Goal: Entertainment & Leisure: Consume media (video, audio)

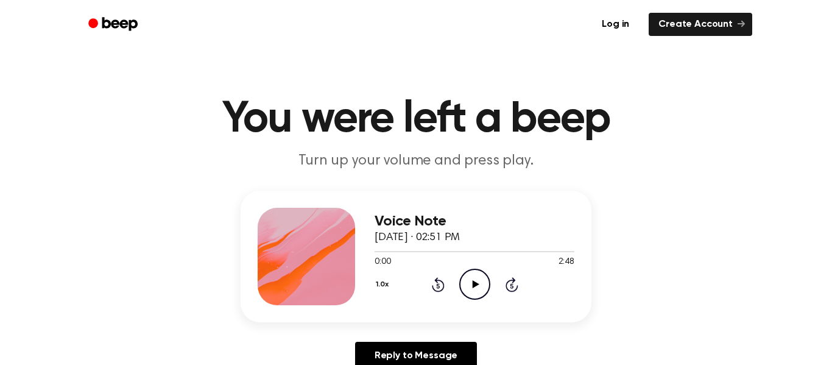
click at [466, 280] on icon "Play Audio" at bounding box center [474, 284] width 31 height 31
click at [376, 281] on button "1.0x" at bounding box center [383, 284] width 18 height 21
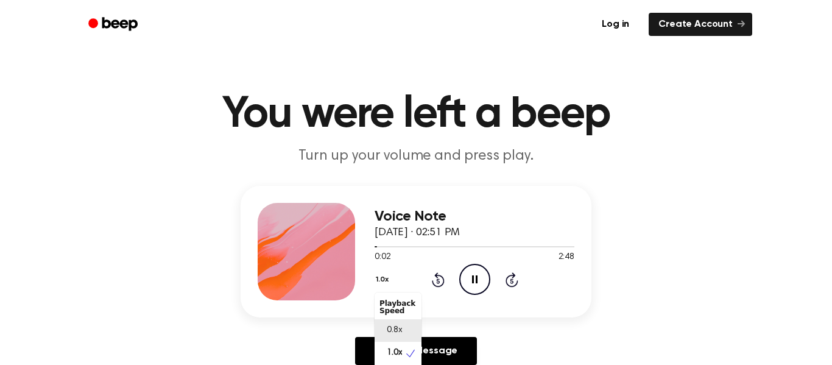
click at [395, 325] on span "0.8x" at bounding box center [394, 330] width 15 height 13
click at [463, 291] on icon "Pause Audio" at bounding box center [474, 279] width 31 height 31
click at [452, 282] on div "0.8x Rewind 5 seconds Play Audio Skip 5 seconds" at bounding box center [474, 279] width 200 height 31
click at [437, 273] on icon at bounding box center [438, 279] width 13 height 15
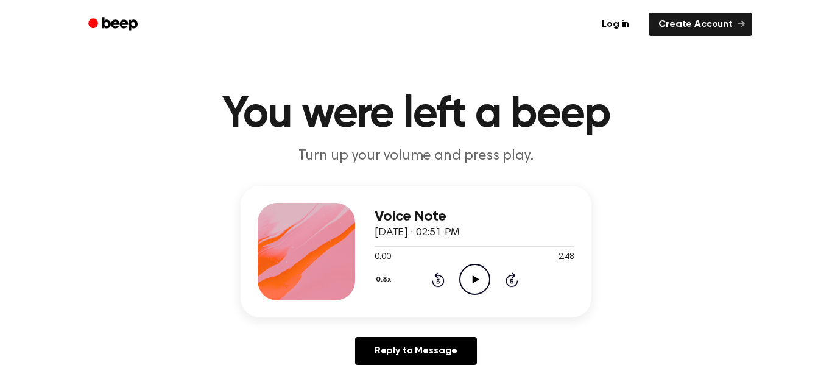
click at [511, 276] on icon "Skip 5 seconds" at bounding box center [511, 280] width 13 height 16
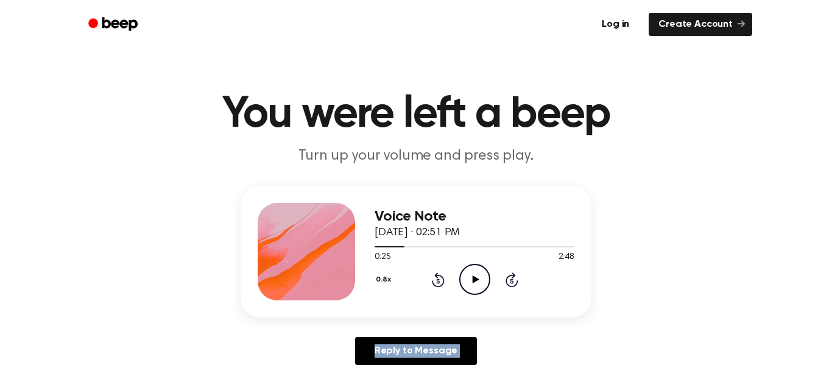
click at [511, 276] on icon "Skip 5 seconds" at bounding box center [511, 280] width 13 height 16
click at [429, 286] on div "0.8x Rewind 5 seconds Play Audio Skip 5 seconds" at bounding box center [474, 279] width 200 height 31
click at [434, 284] on icon at bounding box center [438, 279] width 13 height 15
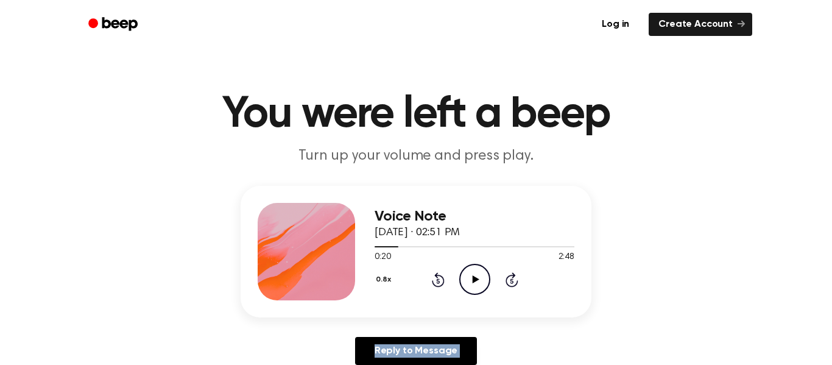
click at [434, 284] on icon at bounding box center [438, 279] width 13 height 15
click at [379, 275] on button "0.8x" at bounding box center [384, 279] width 21 height 21
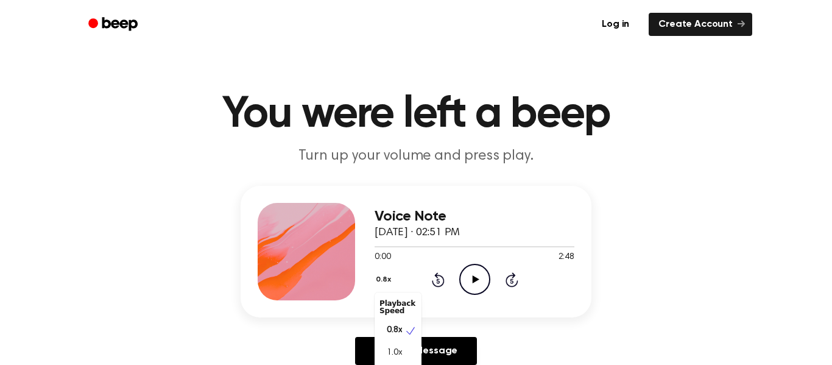
click at [398, 306] on div "Playback Speed" at bounding box center [397, 307] width 47 height 24
click at [409, 331] on icon at bounding box center [410, 331] width 12 height 12
click at [650, 321] on div "Voice Note September 15, 2025 · 02:51 PM 0:00 2:48 Your browser does not suppor…" at bounding box center [416, 280] width 803 height 189
click at [468, 284] on icon "Play Audio" at bounding box center [474, 279] width 31 height 31
click at [468, 284] on icon "Pause Audio" at bounding box center [474, 279] width 31 height 31
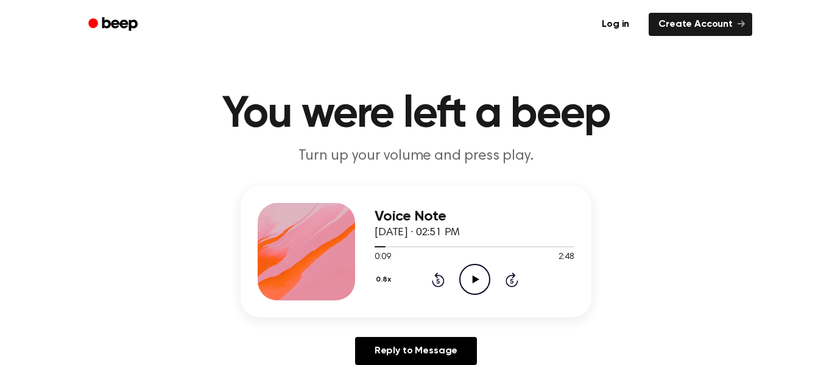
click at [441, 278] on icon "Rewind 5 seconds" at bounding box center [437, 280] width 13 height 16
click at [441, 279] on icon "Rewind 5 seconds" at bounding box center [437, 280] width 13 height 16
click at [472, 275] on icon "Play Audio" at bounding box center [474, 279] width 31 height 31
click at [473, 273] on icon "Pause Audio" at bounding box center [474, 279] width 31 height 31
click at [473, 279] on icon at bounding box center [475, 279] width 7 height 8
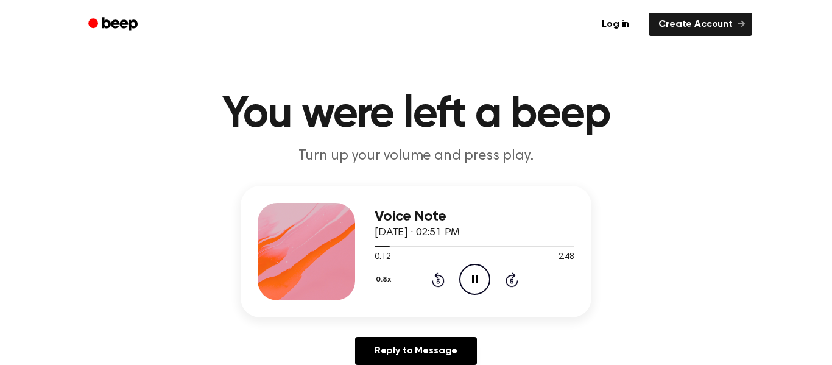
click at [437, 278] on icon at bounding box center [438, 279] width 13 height 15
click at [366, 300] on div "Voice Note September 15, 2025 · 02:51 PM 0:09 2:48 Your browser does not suppor…" at bounding box center [416, 252] width 351 height 132
click at [473, 283] on icon "Pause Audio" at bounding box center [474, 279] width 31 height 31
click at [473, 283] on icon "Play Audio" at bounding box center [474, 279] width 31 height 31
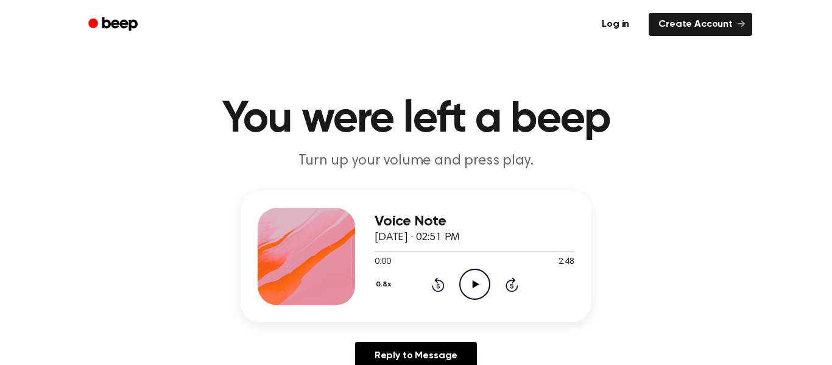
click at [515, 287] on icon "Skip 5 seconds" at bounding box center [511, 284] width 13 height 16
click at [469, 284] on icon "Play Audio" at bounding box center [474, 284] width 31 height 31
click at [469, 284] on icon "Pause Audio" at bounding box center [474, 284] width 31 height 31
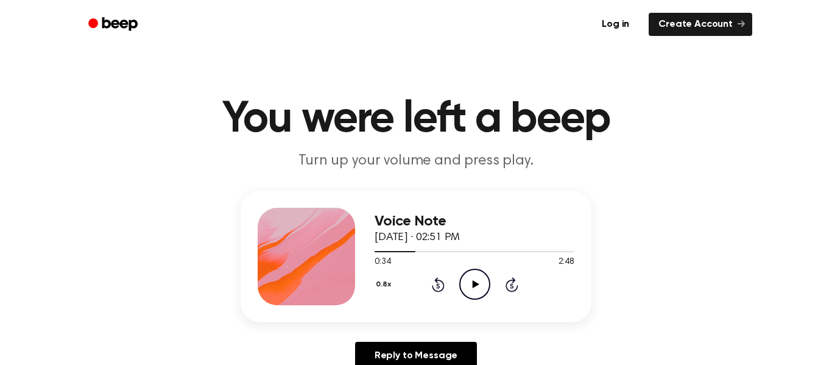
click at [469, 284] on icon "Play Audio" at bounding box center [474, 284] width 31 height 31
click at [469, 284] on icon "Pause Audio" at bounding box center [474, 284] width 31 height 31
click at [469, 284] on icon "Play Audio" at bounding box center [474, 284] width 31 height 31
click at [469, 284] on icon "Pause Audio" at bounding box center [474, 284] width 31 height 31
click at [469, 284] on icon "Play Audio" at bounding box center [474, 284] width 31 height 31
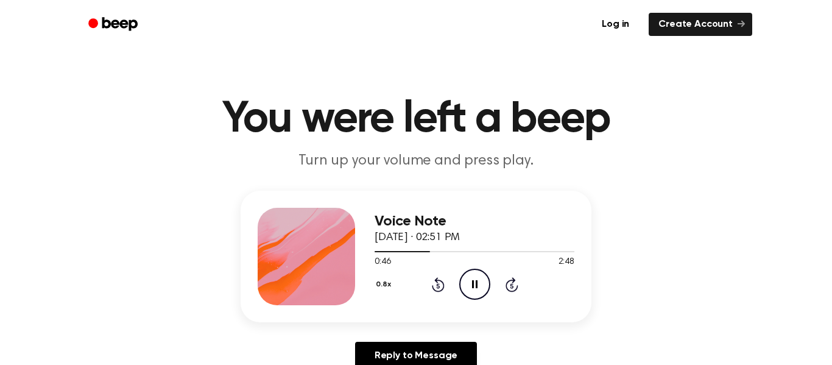
click at [469, 284] on icon "Pause Audio" at bounding box center [474, 284] width 31 height 31
click at [469, 284] on icon "Play Audio" at bounding box center [474, 284] width 31 height 31
click at [469, 284] on icon "Pause Audio" at bounding box center [474, 284] width 31 height 31
click at [469, 284] on icon "Play Audio" at bounding box center [474, 284] width 31 height 31
click at [469, 284] on icon "Pause Audio" at bounding box center [474, 284] width 31 height 31
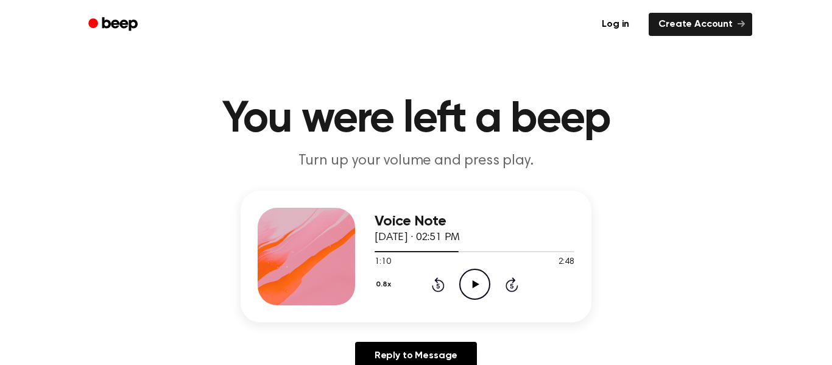
click at [440, 283] on icon "Rewind 5 seconds" at bounding box center [437, 284] width 13 height 16
click at [466, 278] on icon "Play Audio" at bounding box center [474, 284] width 31 height 31
click at [466, 278] on icon "Pause Audio" at bounding box center [474, 284] width 31 height 31
click at [466, 278] on icon "Play Audio" at bounding box center [474, 284] width 31 height 31
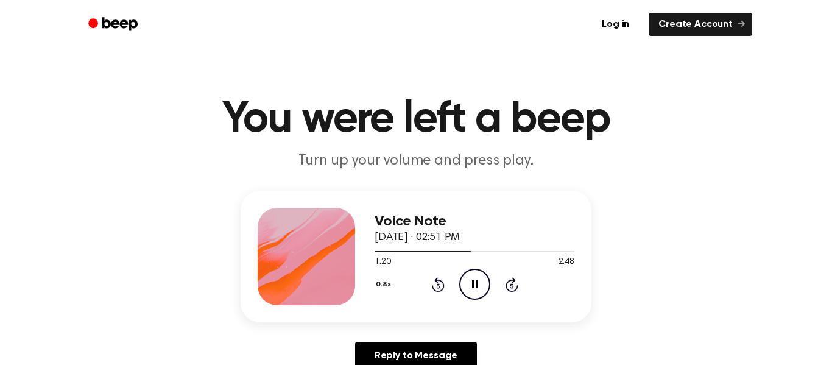
click at [466, 278] on icon "Pause Audio" at bounding box center [474, 284] width 31 height 31
click at [466, 278] on icon "Play Audio" at bounding box center [474, 284] width 31 height 31
click at [466, 278] on icon "Pause Audio" at bounding box center [474, 284] width 31 height 31
click at [426, 285] on div "0.8x Rewind 5 seconds Play Audio Skip 5 seconds" at bounding box center [474, 284] width 200 height 31
click at [433, 284] on icon "Rewind 5 seconds" at bounding box center [437, 284] width 13 height 16
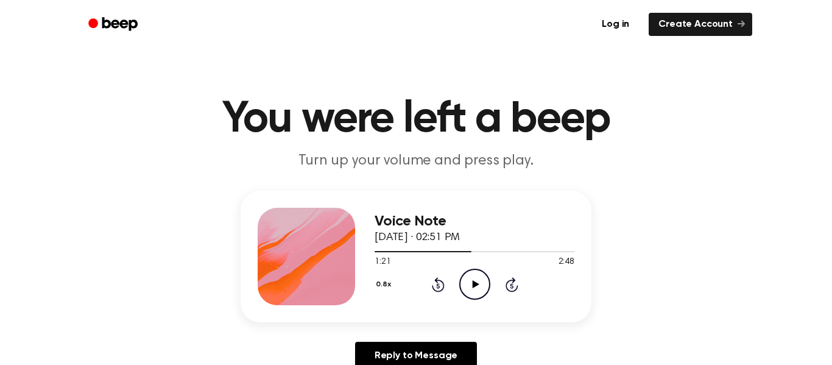
click at [512, 291] on icon at bounding box center [511, 284] width 13 height 15
click at [476, 283] on icon at bounding box center [475, 284] width 7 height 8
click at [483, 287] on icon "Play Audio" at bounding box center [474, 284] width 31 height 31
click at [510, 287] on icon at bounding box center [511, 285] width 3 height 5
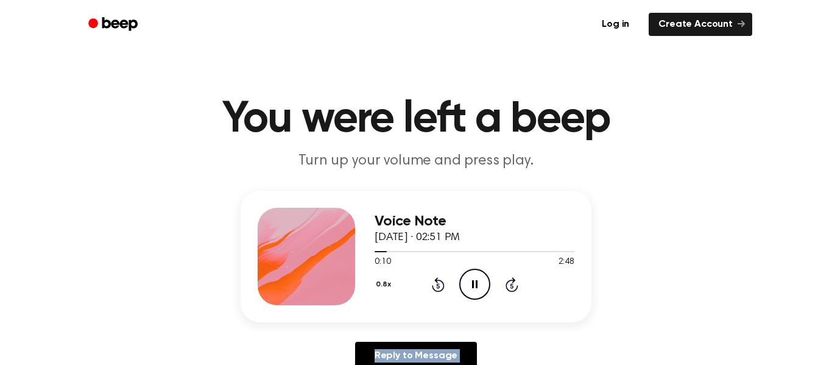
click at [510, 287] on icon at bounding box center [511, 285] width 3 height 5
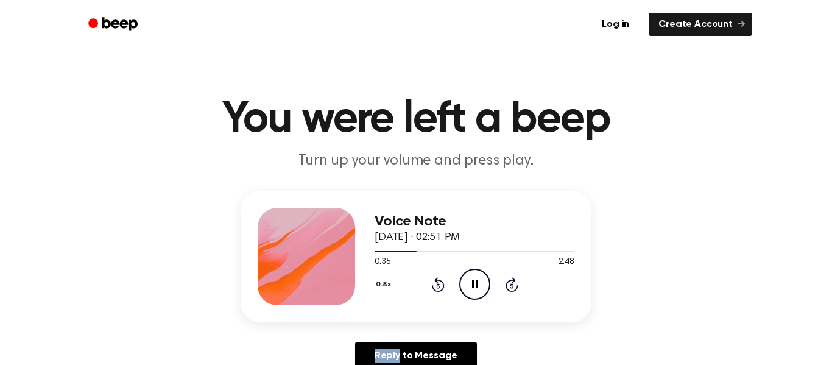
click at [510, 287] on icon at bounding box center [511, 285] width 3 height 5
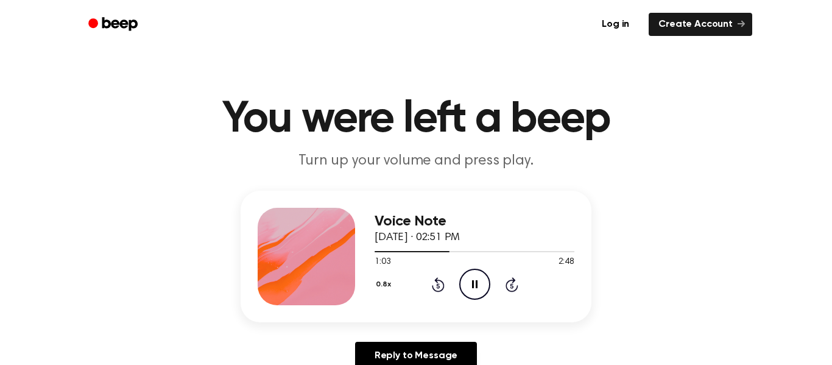
click at [508, 284] on icon "Skip 5 seconds" at bounding box center [511, 284] width 13 height 16
click at [510, 284] on icon at bounding box center [511, 285] width 3 height 5
click at [472, 273] on icon "Pause Audio" at bounding box center [474, 284] width 31 height 31
click at [474, 275] on icon "Play Audio" at bounding box center [474, 284] width 31 height 31
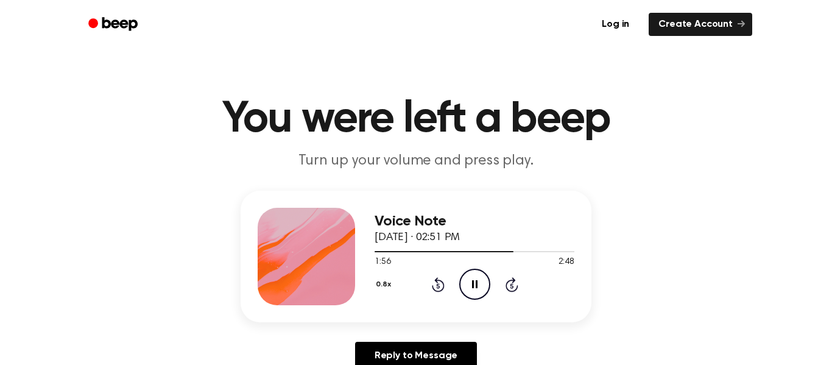
click at [474, 275] on icon "Pause Audio" at bounding box center [474, 284] width 31 height 31
click at [638, 301] on div "Voice Note [DATE] · 02:51 PM 1:56 2:48 Your browser does not support the [objec…" at bounding box center [416, 285] width 803 height 189
click at [695, 122] on h1 "You were left a beep" at bounding box center [416, 119] width 624 height 44
click at [482, 281] on icon "Play Audio" at bounding box center [474, 284] width 31 height 31
click at [474, 292] on icon "Pause Audio" at bounding box center [474, 284] width 31 height 31
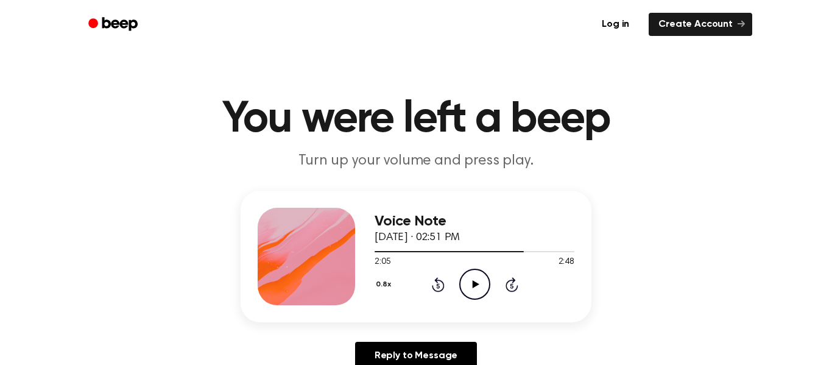
click at [470, 284] on icon "Play Audio" at bounding box center [474, 284] width 31 height 31
click at [483, 280] on icon "Pause Audio" at bounding box center [474, 284] width 31 height 31
click at [435, 289] on icon "Rewind 5 seconds" at bounding box center [437, 284] width 13 height 16
click at [472, 291] on icon "Play Audio" at bounding box center [474, 284] width 31 height 31
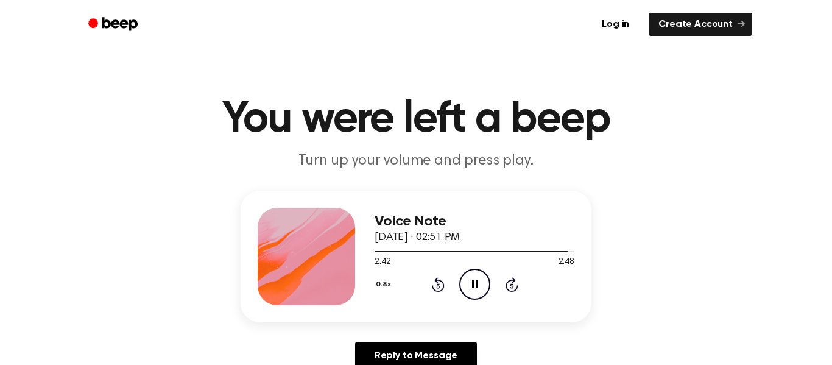
click at [469, 276] on icon "Pause Audio" at bounding box center [474, 284] width 31 height 31
click at [512, 284] on icon at bounding box center [511, 285] width 3 height 5
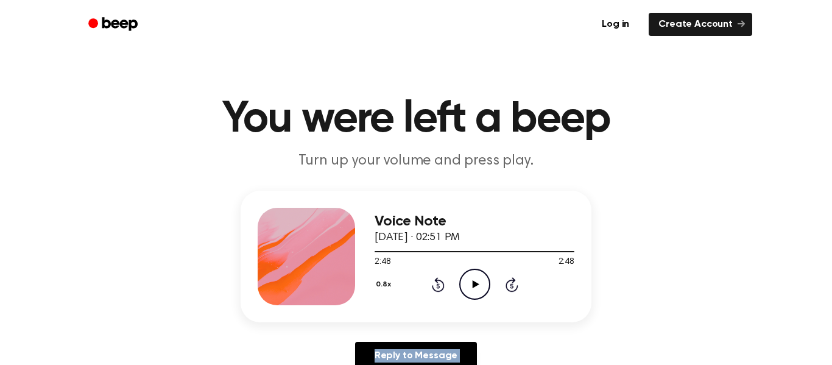
click at [512, 284] on icon at bounding box center [511, 285] width 3 height 5
